Goal: Navigation & Orientation: Find specific page/section

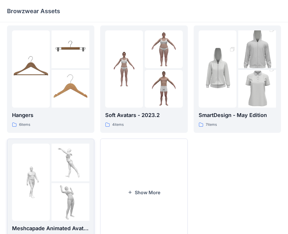
scroll to position [145, 0]
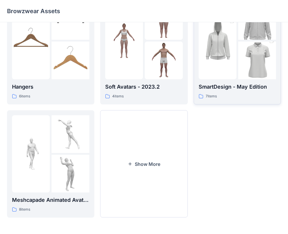
click at [237, 47] on div at bounding box center [236, 40] width 77 height 77
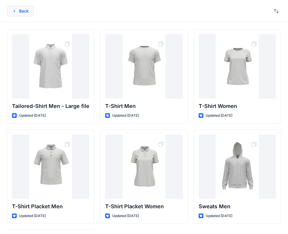
click at [14, 12] on icon "button" at bounding box center [14, 11] width 5 height 5
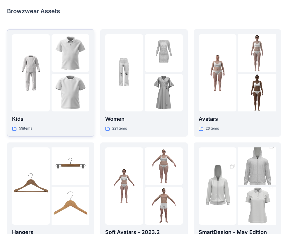
click at [55, 82] on img at bounding box center [71, 93] width 38 height 38
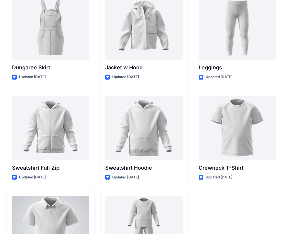
scroll to position [1802, 0]
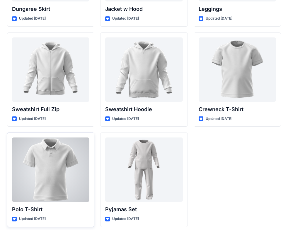
click at [55, 186] on div at bounding box center [50, 170] width 77 height 64
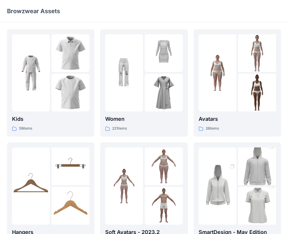
scroll to position [88, 0]
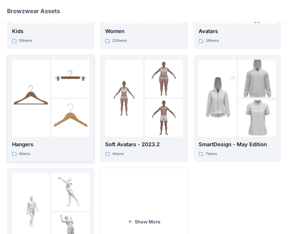
click at [50, 103] on img at bounding box center [31, 98] width 38 height 38
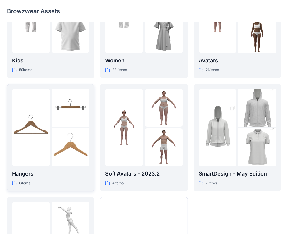
scroll to position [145, 0]
